Goal: Task Accomplishment & Management: Use online tool/utility

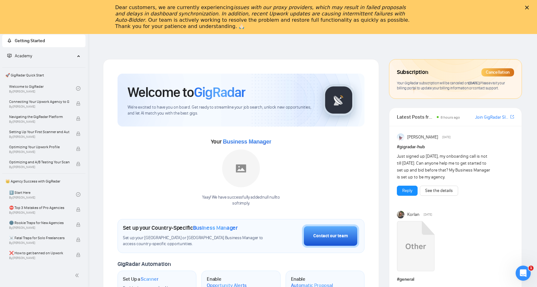
click at [133, 9] on div "Dear customers, we are currently experiencing issues with our proxy providers, …" at bounding box center [263, 16] width 297 height 25
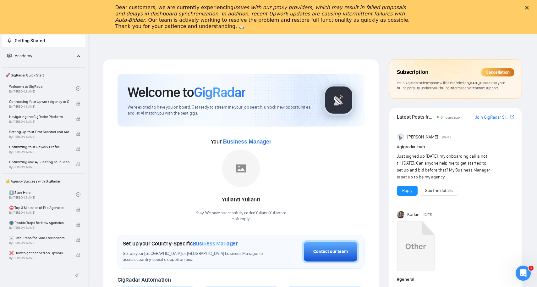
click at [529, 6] on icon "Close" at bounding box center [527, 8] width 4 height 4
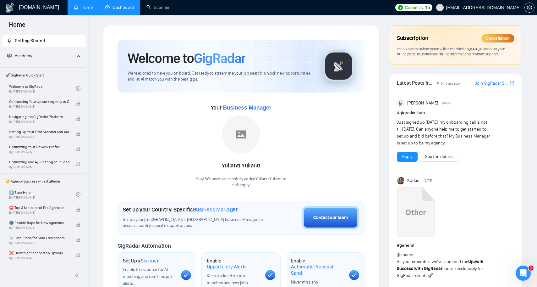
click at [115, 7] on link "Dashboard" at bounding box center [119, 7] width 29 height 5
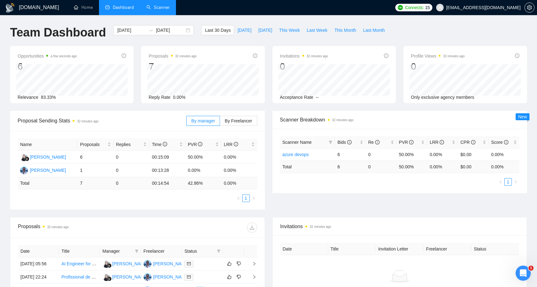
click at [162, 9] on link "Scanner" at bounding box center [157, 7] width 23 height 5
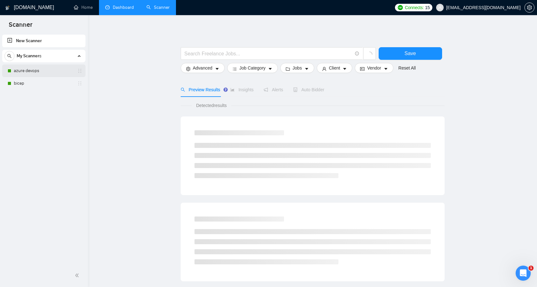
click at [48, 70] on link "azure devops" at bounding box center [44, 70] width 60 height 13
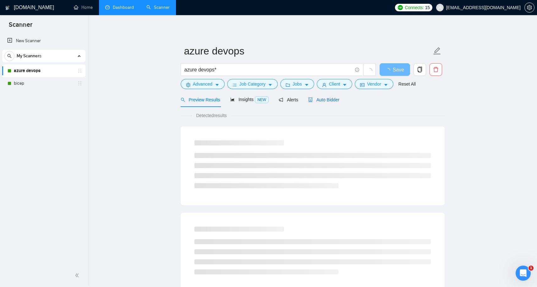
click at [323, 100] on span "Auto Bidder" at bounding box center [323, 99] width 31 height 5
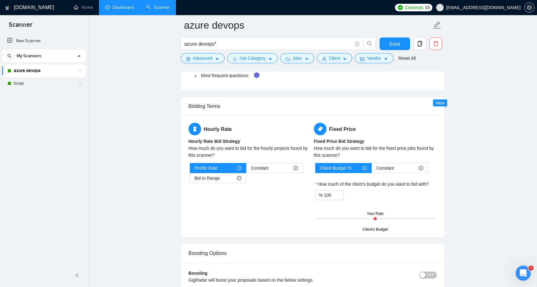
scroll to position [1008, 0]
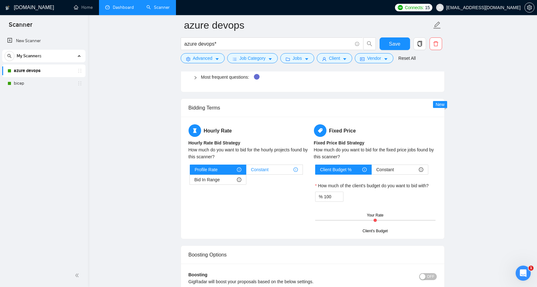
click at [263, 169] on span "Constant" at bounding box center [260, 169] width 18 height 9
click at [246, 171] on input "Constant" at bounding box center [246, 171] width 0 height 0
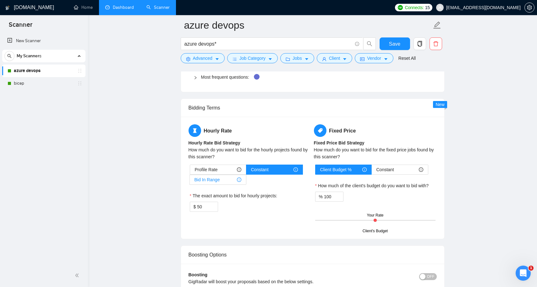
click at [224, 176] on div "Bid In Range" at bounding box center [217, 179] width 47 height 9
click at [190, 181] on input "Bid In Range" at bounding box center [190, 181] width 0 height 0
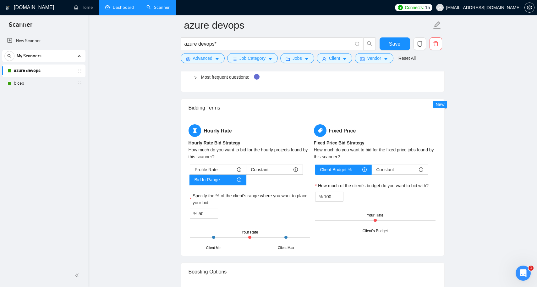
scroll to position [1021, 0]
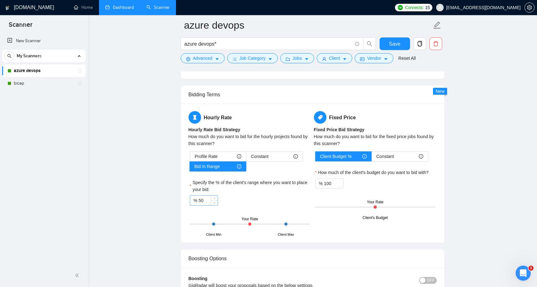
click at [206, 200] on input "50" at bounding box center [208, 199] width 19 height 9
type input "90"
click at [249, 205] on div "Profile Rate Constant Bid In Range Specify the % of the client's range where yo…" at bounding box center [250, 193] width 123 height 84
click at [338, 184] on span "down" at bounding box center [340, 185] width 4 height 4
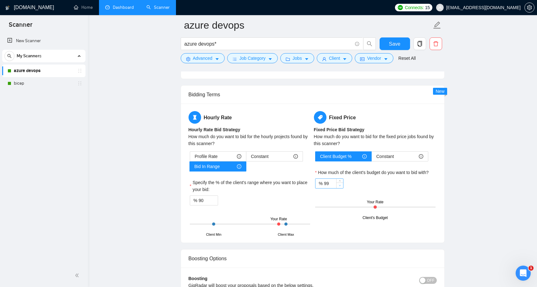
click at [338, 184] on span "down" at bounding box center [340, 185] width 4 height 4
type input "95"
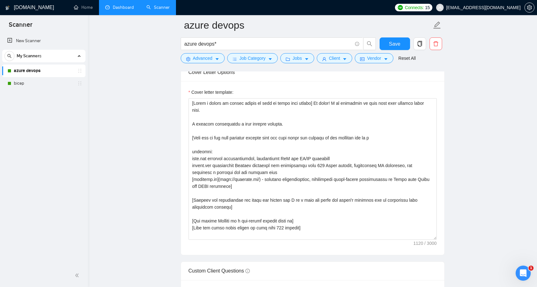
scroll to position [614, 0]
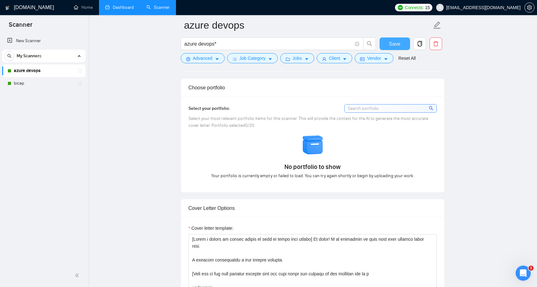
click at [402, 46] on button "Save" at bounding box center [395, 43] width 30 height 13
click at [49, 86] on link "bicep" at bounding box center [44, 83] width 60 height 13
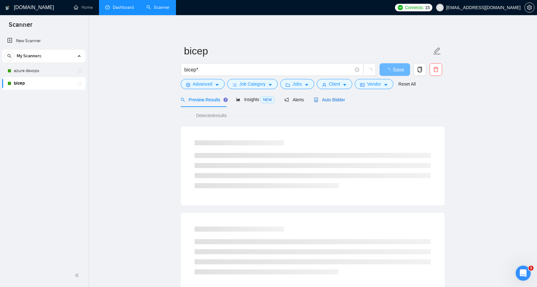
click at [332, 102] on div "Auto Bidder" at bounding box center [329, 99] width 31 height 7
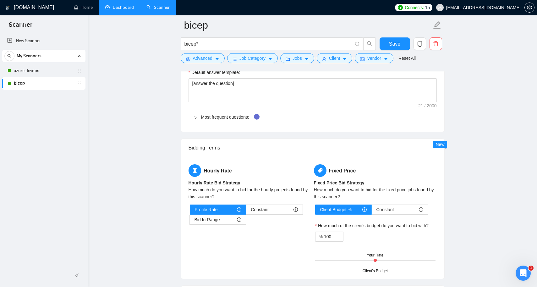
scroll to position [899, 0]
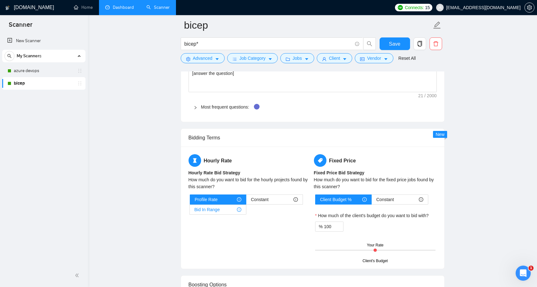
click at [209, 205] on span "Bid In Range" at bounding box center [206, 209] width 25 height 9
click at [190, 211] on input "Bid In Range" at bounding box center [190, 211] width 0 height 0
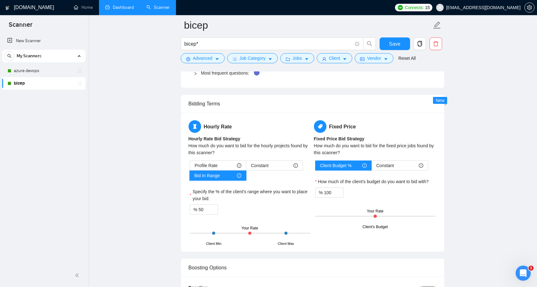
scroll to position [933, 0]
drag, startPoint x: 249, startPoint y: 231, endPoint x: 274, endPoint y: 234, distance: 25.6
click at [273, 234] on div "Client Min Client Max Your Rate" at bounding box center [250, 233] width 120 height 22
click at [211, 211] on span "Decrease Value" at bounding box center [214, 211] width 7 height 6
click at [206, 207] on input "49" at bounding box center [208, 208] width 19 height 9
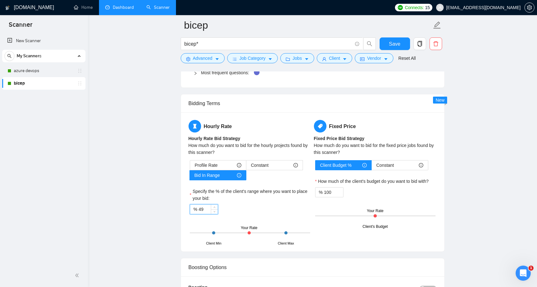
click at [206, 207] on input "49" at bounding box center [208, 208] width 19 height 9
type input "95"
click at [250, 212] on div "% 95" at bounding box center [250, 209] width 120 height 10
click at [333, 189] on input "100" at bounding box center [333, 191] width 19 height 9
type input "1"
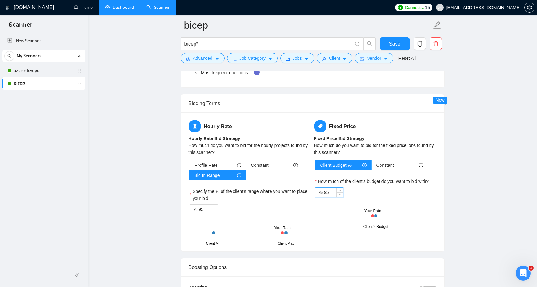
type input "95"
click at [397, 202] on div "Client Budget % Constant How much of the client's budget do you want to bid wit…" at bounding box center [375, 193] width 123 height 67
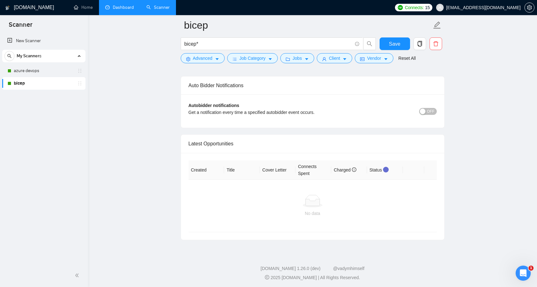
scroll to position [1476, 0]
click at [397, 45] on span "Save" at bounding box center [394, 44] width 11 height 8
click at [53, 75] on link "azure devops" at bounding box center [44, 70] width 60 height 13
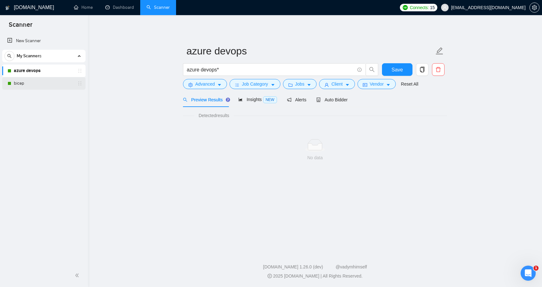
click at [42, 81] on link "bicep" at bounding box center [44, 83] width 60 height 13
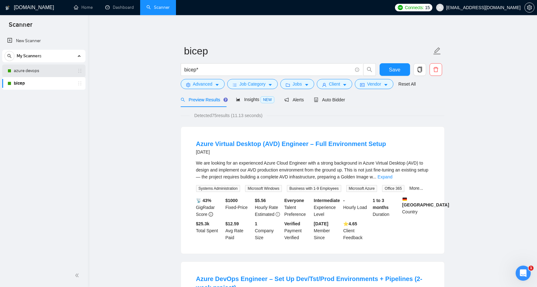
click at [45, 73] on link "azure devops" at bounding box center [44, 70] width 60 height 13
